Goal: Information Seeking & Learning: Learn about a topic

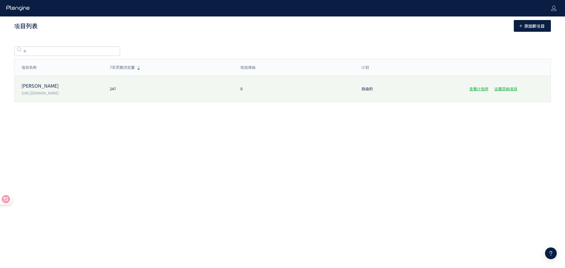
click at [96, 87] on p "[PERSON_NAME]" at bounding box center [61, 85] width 81 height 7
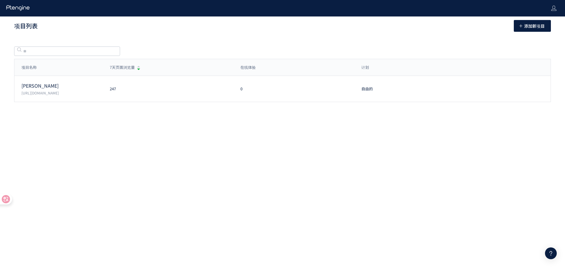
click at [47, 89] on div at bounding box center [282, 134] width 565 height 268
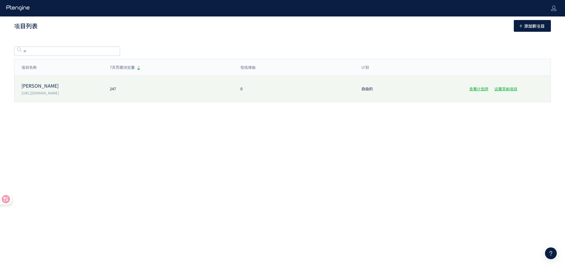
click at [322, 95] on div "尚普特罗夫 https://www.champtrove.com 247 0 自由的 查看计划并 设置采购项目" at bounding box center [282, 89] width 536 height 26
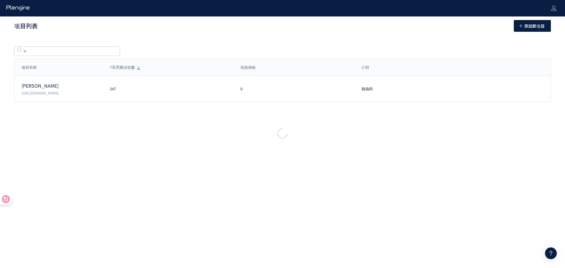
click at [430, 175] on div at bounding box center [282, 134] width 565 height 268
click at [159, 91] on div at bounding box center [282, 134] width 565 height 268
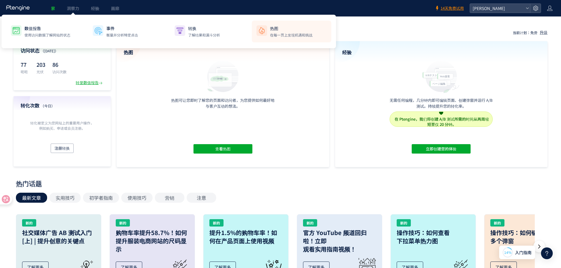
click at [277, 31] on div "热图 在每一页上发现机遇和挑战" at bounding box center [291, 31] width 42 height 12
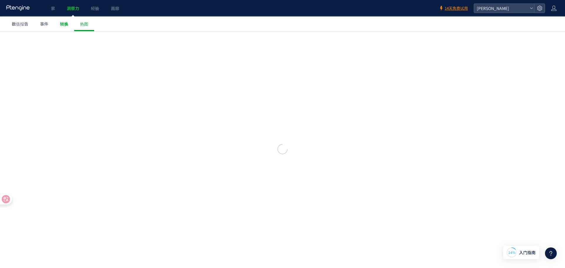
click at [63, 26] on font "转换" at bounding box center [64, 24] width 8 height 6
click at [84, 24] on font "热图" at bounding box center [84, 24] width 8 height 6
click at [85, 23] on font "热图" at bounding box center [84, 24] width 8 height 6
click at [124, 22] on span "ヒートマップ" at bounding box center [129, 24] width 25 height 6
click at [126, 24] on span "ヒートマップ" at bounding box center [129, 24] width 25 height 6
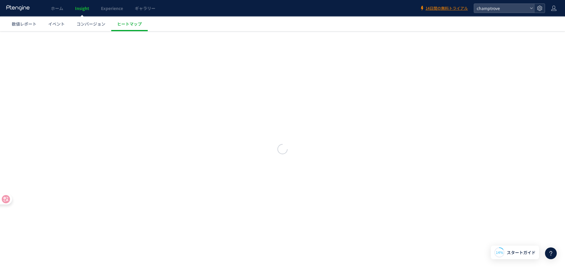
click at [541, 9] on icon at bounding box center [540, 8] width 6 height 6
drag, startPoint x: 556, startPoint y: 9, endPoint x: 466, endPoint y: 72, distance: 109.0
click at [406, 97] on div at bounding box center [282, 149] width 565 height 237
click at [553, 10] on icon at bounding box center [554, 8] width 6 height 6
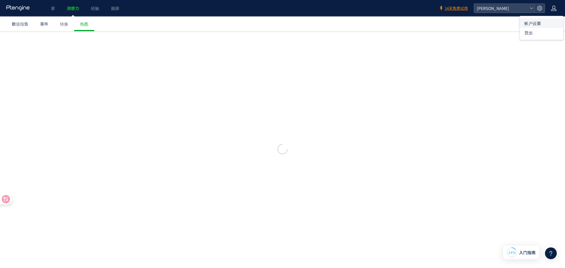
click at [536, 24] on font "帐户设置" at bounding box center [532, 23] width 16 height 6
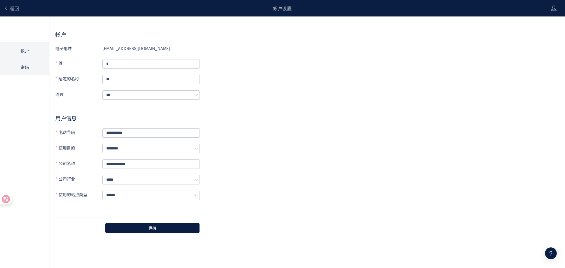
click at [24, 65] on font "密码" at bounding box center [25, 67] width 8 height 6
click at [24, 54] on div at bounding box center [282, 134] width 565 height 268
click at [164, 93] on div at bounding box center [282, 134] width 565 height 268
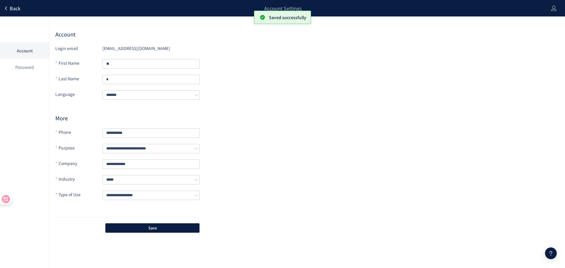
click at [14, 8] on span "Back" at bounding box center [15, 8] width 11 height 7
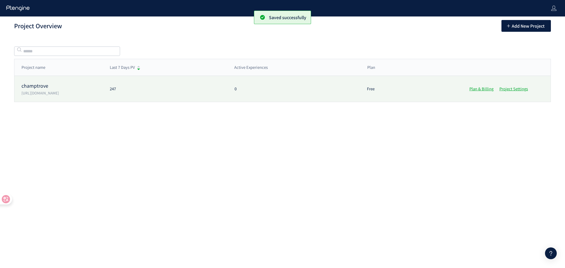
click at [54, 91] on p "[URL][DOMAIN_NAME]" at bounding box center [61, 92] width 81 height 5
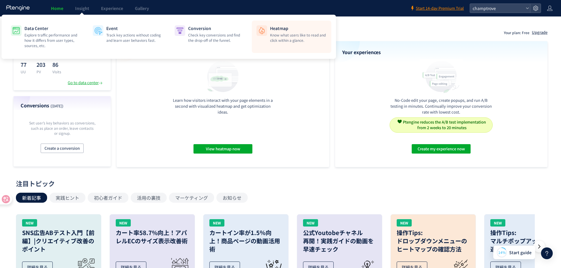
click at [295, 36] on p "Know what users like to read and click within a glance." at bounding box center [298, 37] width 57 height 11
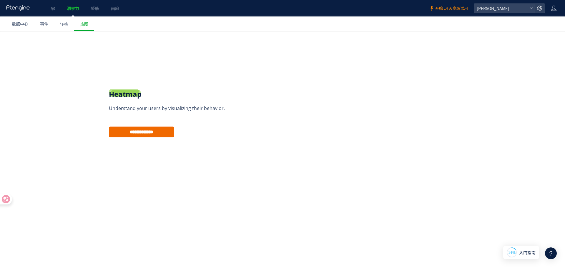
click at [139, 134] on input "**********" at bounding box center [141, 132] width 65 height 11
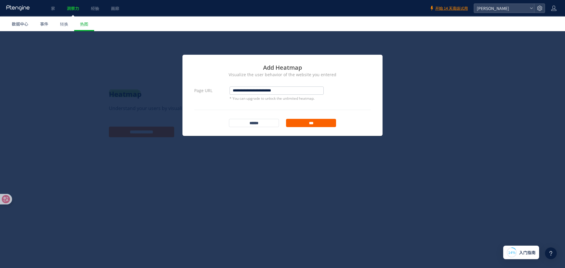
click at [305, 122] on input "***" at bounding box center [311, 123] width 50 height 8
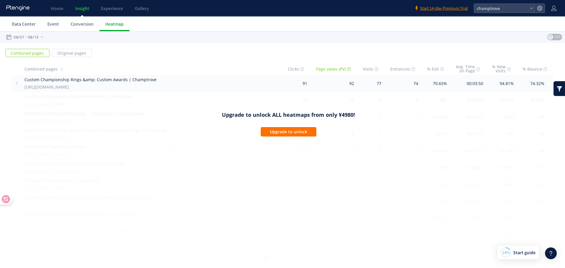
click at [431, 113] on h1 "Upgrade to unlock ALL heatmaps from only ¥4980!" at bounding box center [288, 114] width 387 height 7
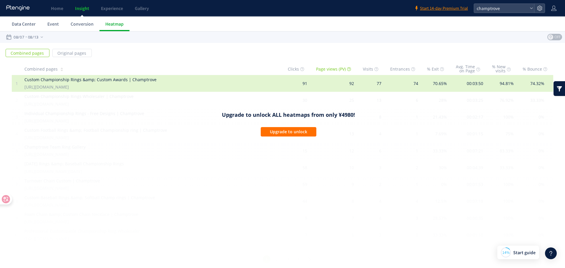
click at [203, 84] on div "Custom Championship Rings &amp; Custom Awards | Champtrove [URL][DOMAIN_NAME]" at bounding box center [151, 83] width 255 height 17
click at [409, 86] on td "74" at bounding box center [408, 83] width 37 height 17
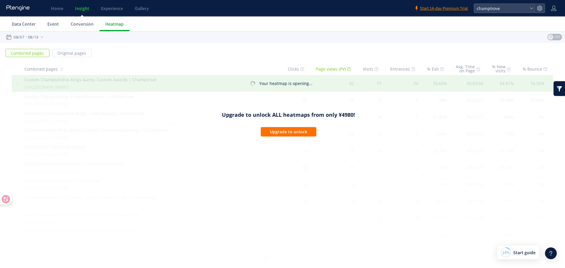
drag, startPoint x: 265, startPoint y: 115, endPoint x: 356, endPoint y: 111, distance: 91.6
click at [356, 111] on div "Upgrade to unlock ALL heatmaps from only ¥4980! Upgrade to unlock" at bounding box center [288, 182] width 553 height 180
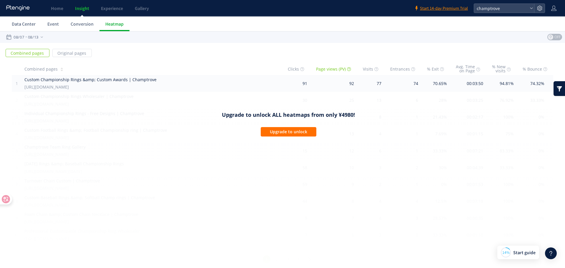
click at [344, 203] on div "Upgrade to unlock ALL heatmaps from only ¥4980! Upgrade to unlock" at bounding box center [288, 182] width 553 height 180
drag, startPoint x: 261, startPoint y: 201, endPoint x: 219, endPoint y: 121, distance: 90.4
click at [215, 124] on div "Upgrade to unlock ALL heatmaps from only ¥4980! Upgrade to unlock" at bounding box center [288, 182] width 553 height 180
drag, startPoint x: 220, startPoint y: 114, endPoint x: 388, endPoint y: 116, distance: 168.1
click at [392, 116] on h1 "Upgrade to unlock ALL heatmaps from only ¥4980!" at bounding box center [288, 114] width 387 height 7
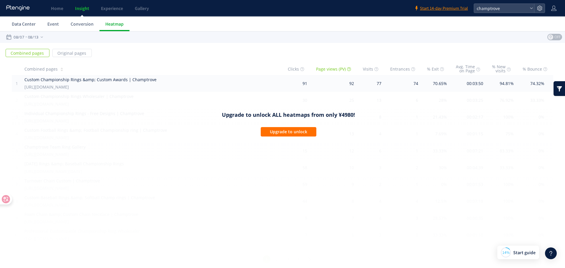
click at [329, 118] on div "Upgrade to unlock ALL heatmaps from only ¥4980! Upgrade to unlock" at bounding box center [288, 182] width 553 height 180
drag, startPoint x: 230, startPoint y: 116, endPoint x: 365, endPoint y: 122, distance: 135.2
click at [365, 122] on div "Upgrade to unlock ALL heatmaps from only ¥4980! Upgrade to unlock" at bounding box center [288, 182] width 553 height 180
click at [352, 122] on div "Upgrade to unlock ALL heatmaps from only ¥4980! Upgrade to unlock" at bounding box center [288, 182] width 553 height 180
drag, startPoint x: 218, startPoint y: 112, endPoint x: 363, endPoint y: 117, distance: 145.7
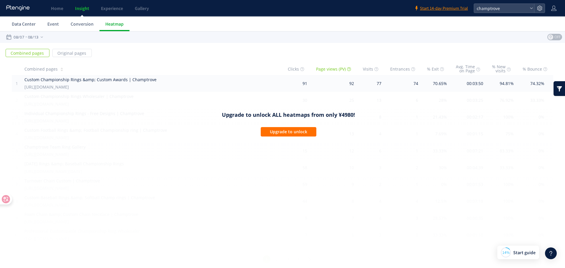
click at [363, 117] on h1 "Upgrade to unlock ALL heatmaps from only ¥4980!" at bounding box center [288, 114] width 387 height 7
drag, startPoint x: 257, startPoint y: 153, endPoint x: 214, endPoint y: 114, distance: 57.9
click at [214, 114] on h1 "Upgrade to unlock ALL heatmaps from only ¥4980!" at bounding box center [288, 114] width 387 height 7
drag, startPoint x: 355, startPoint y: 114, endPoint x: 397, endPoint y: 114, distance: 42.1
click at [397, 114] on h1 "Upgrade to unlock ALL heatmaps from only ¥4980!" at bounding box center [288, 114] width 387 height 7
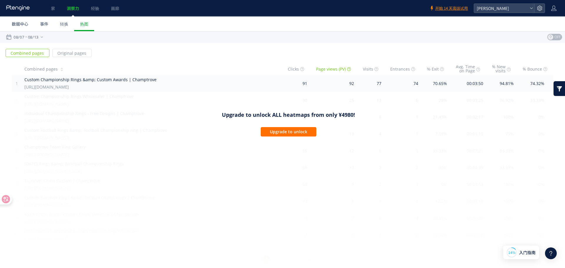
drag, startPoint x: 353, startPoint y: 116, endPoint x: 351, endPoint y: 121, distance: 4.9
click at [353, 116] on h1 "Upgrade to unlock ALL heatmaps from only ¥4980!" at bounding box center [288, 114] width 387 height 7
click at [289, 135] on button "Upgrade to unlock" at bounding box center [289, 131] width 56 height 9
click at [21, 23] on font "数据中心" at bounding box center [20, 24] width 16 height 6
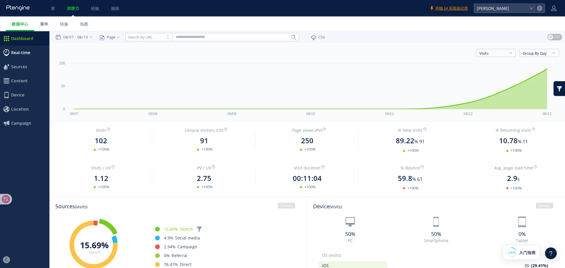
click at [30, 54] on span "Real-time" at bounding box center [20, 53] width 19 height 14
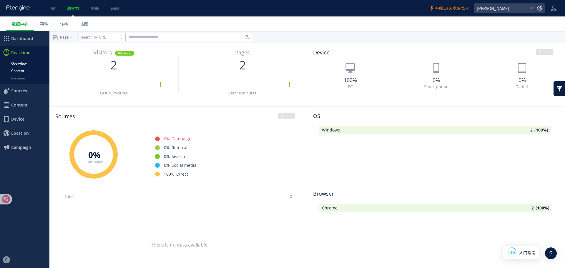
click at [26, 69] on link "Content" at bounding box center [24, 70] width 49 height 7
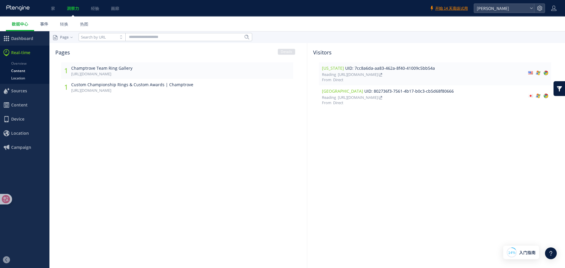
click at [22, 78] on link "Location" at bounding box center [24, 77] width 49 height 7
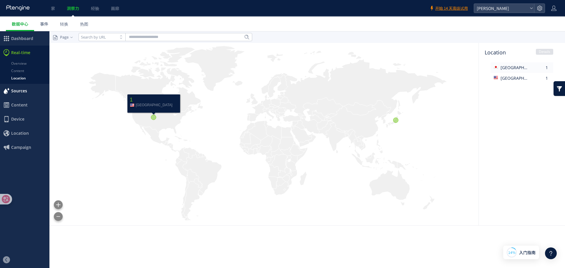
click at [14, 90] on span "Sources" at bounding box center [19, 91] width 16 height 14
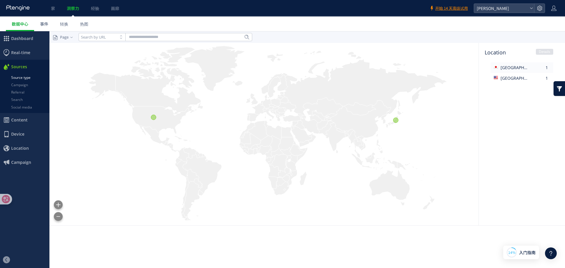
click at [25, 80] on link "Source type" at bounding box center [24, 77] width 49 height 7
click at [19, 102] on link "Search" at bounding box center [24, 99] width 49 height 7
click at [16, 134] on span "Device" at bounding box center [17, 134] width 13 height 14
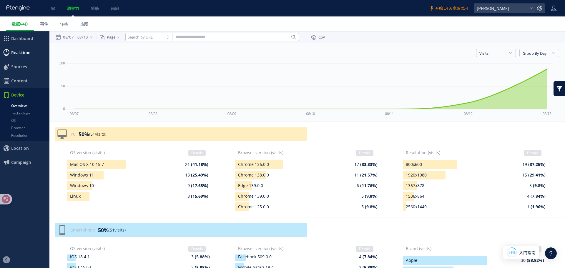
click at [21, 49] on span "Real-time" at bounding box center [20, 53] width 19 height 14
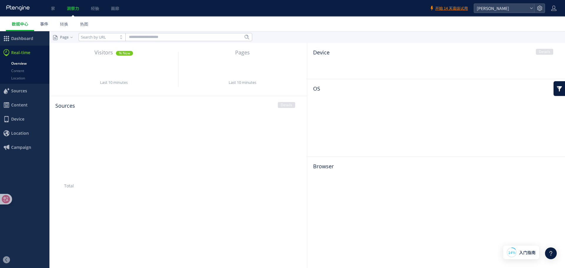
click at [0, 0] on div at bounding box center [0, 0] width 0 height 0
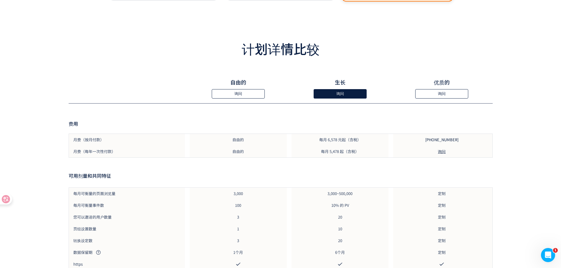
scroll to position [235, 0]
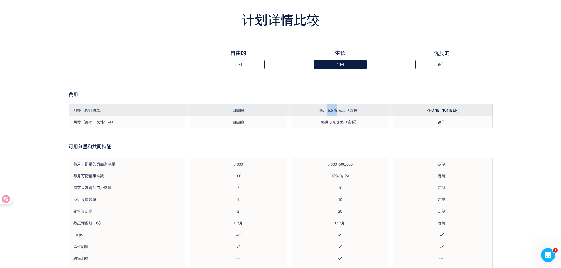
drag, startPoint x: 326, startPoint y: 112, endPoint x: 337, endPoint y: 112, distance: 10.3
click at [337, 112] on font "每月 6,578 元起（含税）" at bounding box center [340, 110] width 42 height 6
copy font "6,578"
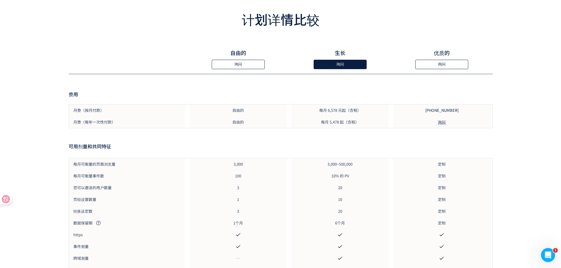
drag, startPoint x: 338, startPoint y: 122, endPoint x: 423, endPoint y: 17, distance: 135.1
click at [338, 121] on font "每月 5,478 起（含税）" at bounding box center [340, 122] width 38 height 6
